Goal: Task Accomplishment & Management: Use online tool/utility

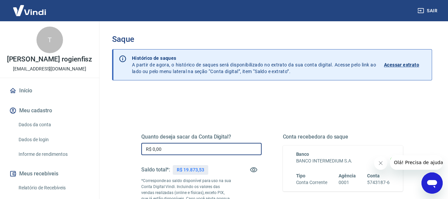
click at [213, 149] on input "R$ 0,00" at bounding box center [201, 149] width 120 height 12
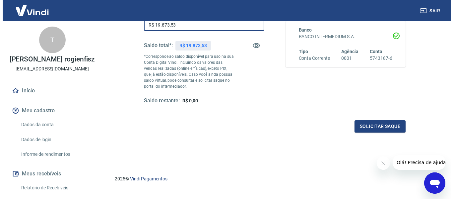
scroll to position [128, 0]
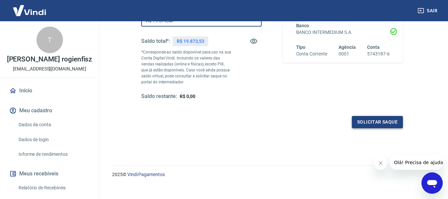
type input "R$ 19.873,53"
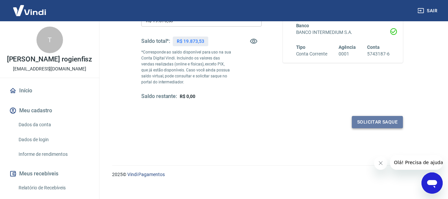
click at [389, 121] on button "Solicitar saque" at bounding box center [377, 122] width 51 height 12
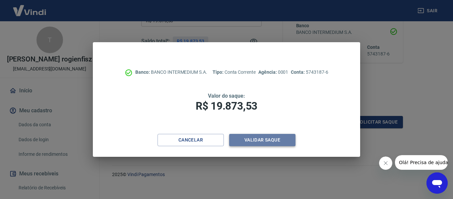
click at [276, 138] on button "Validar saque" at bounding box center [262, 140] width 66 height 12
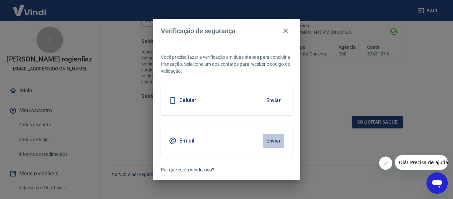
click at [276, 138] on button "Enviar" at bounding box center [274, 141] width 22 height 14
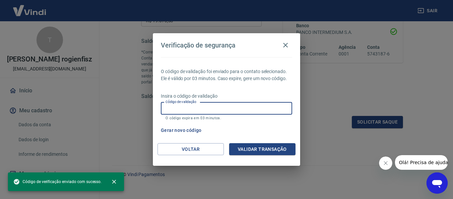
click at [199, 108] on input "Código de validação" at bounding box center [226, 108] width 131 height 12
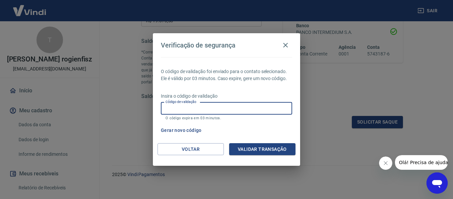
click at [199, 108] on input "Código de validação" at bounding box center [226, 108] width 131 height 12
type input "612604"
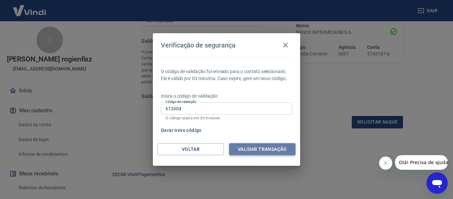
click at [254, 145] on button "Validar transação" at bounding box center [262, 149] width 66 height 12
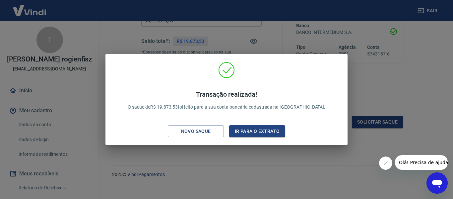
click at [278, 51] on div "Transação realizada! O saque de R$ 19.873,53 foi feito para a sua conta bancári…" at bounding box center [226, 99] width 453 height 199
